Goal: Task Accomplishment & Management: Manage account settings

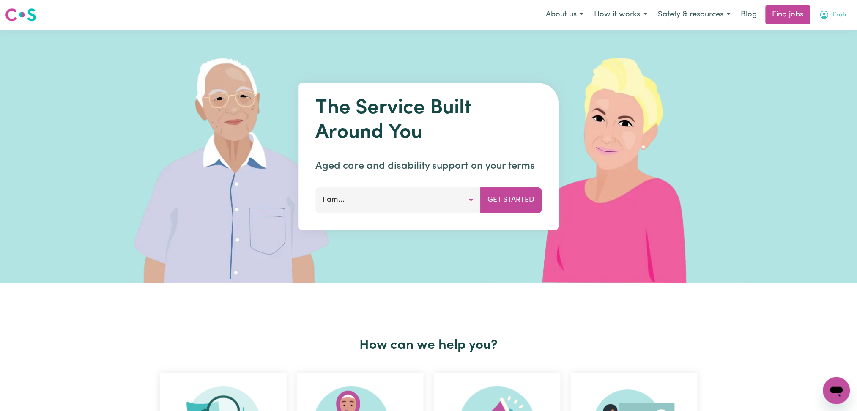
click at [835, 20] on button "Ifrah" at bounding box center [833, 15] width 38 height 18
click at [818, 63] on link "Logout" at bounding box center [818, 65] width 67 height 16
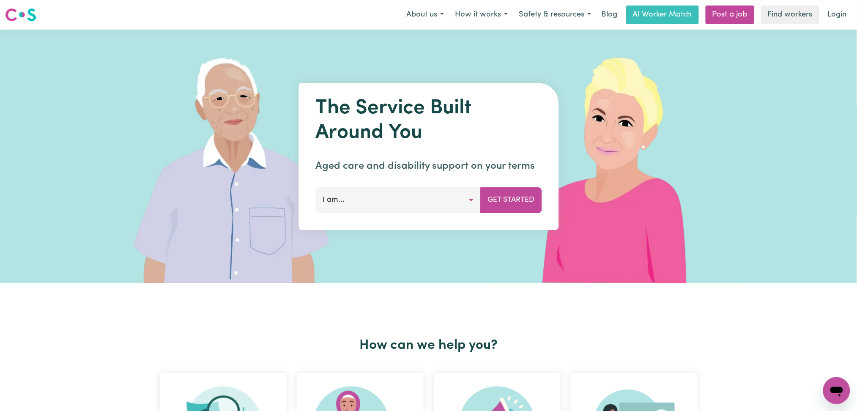
click at [839, 20] on link "Login" at bounding box center [837, 14] width 29 height 19
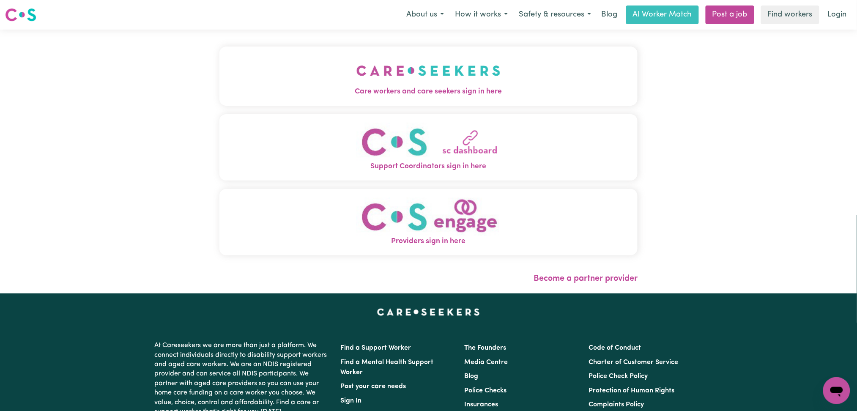
click at [367, 41] on div "Care workers and care seekers sign in here Support Coordinators sign in here Pr…" at bounding box center [428, 162] width 429 height 264
click at [298, 77] on button "Care workers and care seekers sign in here" at bounding box center [428, 76] width 419 height 59
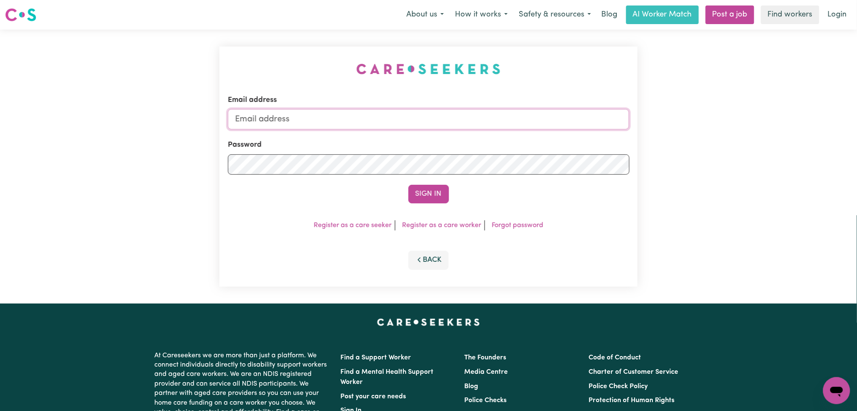
type input "[EMAIL_ADDRESS][DOMAIN_NAME]"
click at [457, 195] on div "Sign In" at bounding box center [429, 194] width 402 height 19
click at [407, 196] on div "Sign In" at bounding box center [429, 194] width 402 height 19
click at [429, 196] on button "Sign In" at bounding box center [429, 194] width 41 height 19
